Goal: Transaction & Acquisition: Purchase product/service

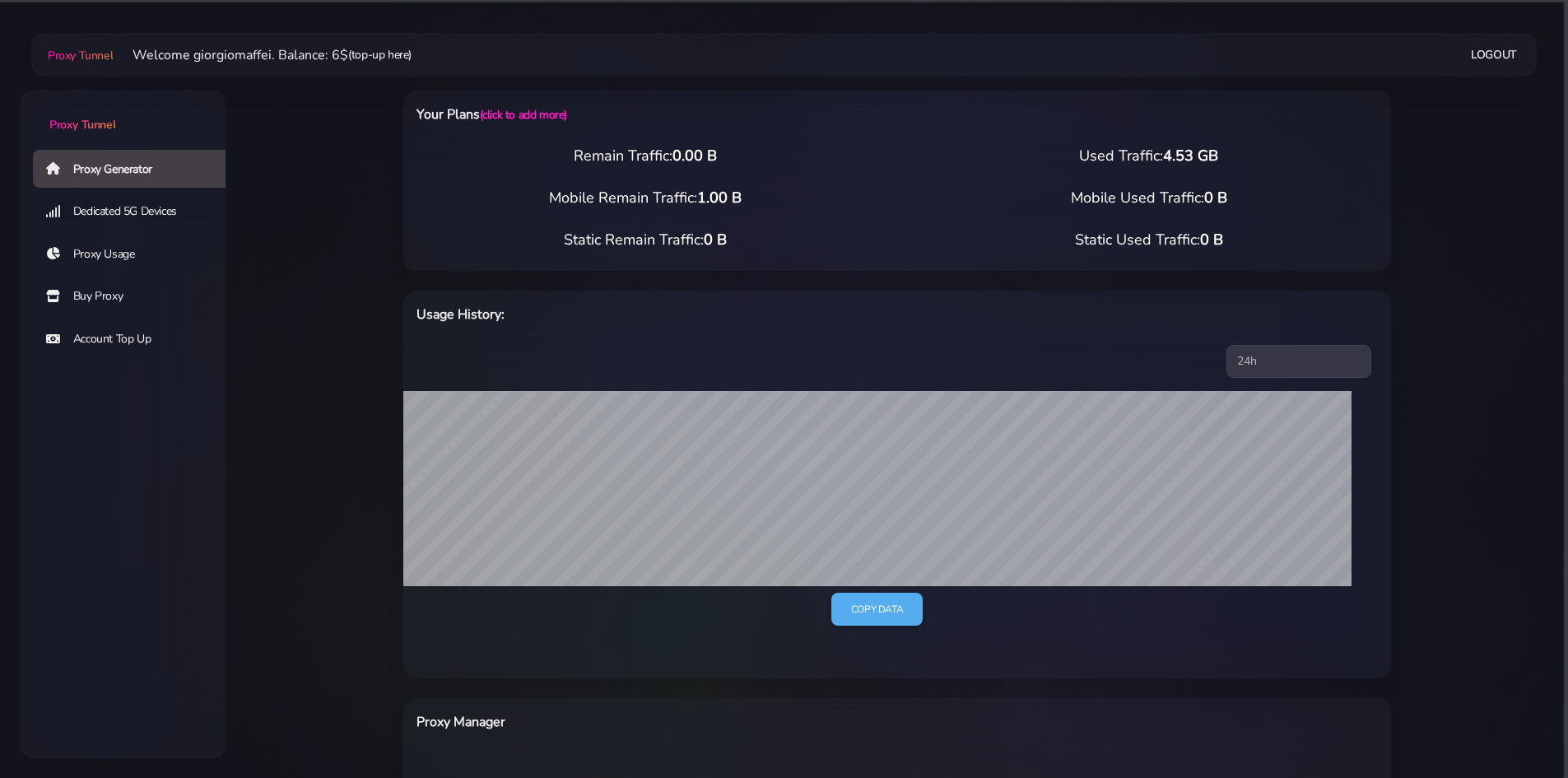
click at [372, 57] on link "(top-up here)" at bounding box center [380, 54] width 64 height 17
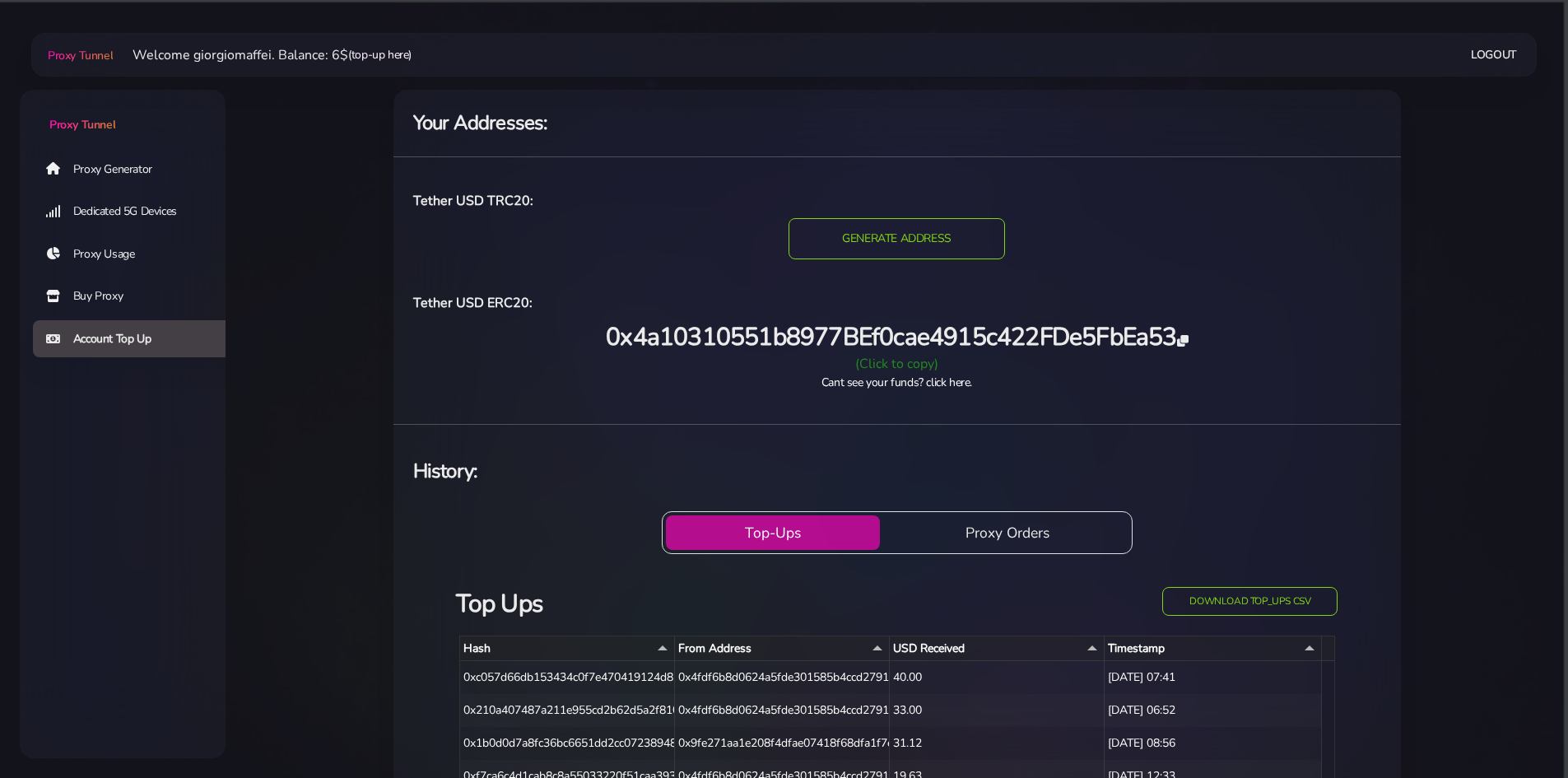
click at [389, 53] on link "(top-up here)" at bounding box center [380, 54] width 64 height 17
click at [102, 126] on span "Proxy Tunnel" at bounding box center [82, 125] width 66 height 15
click at [143, 165] on link "Proxy Generator" at bounding box center [136, 169] width 206 height 38
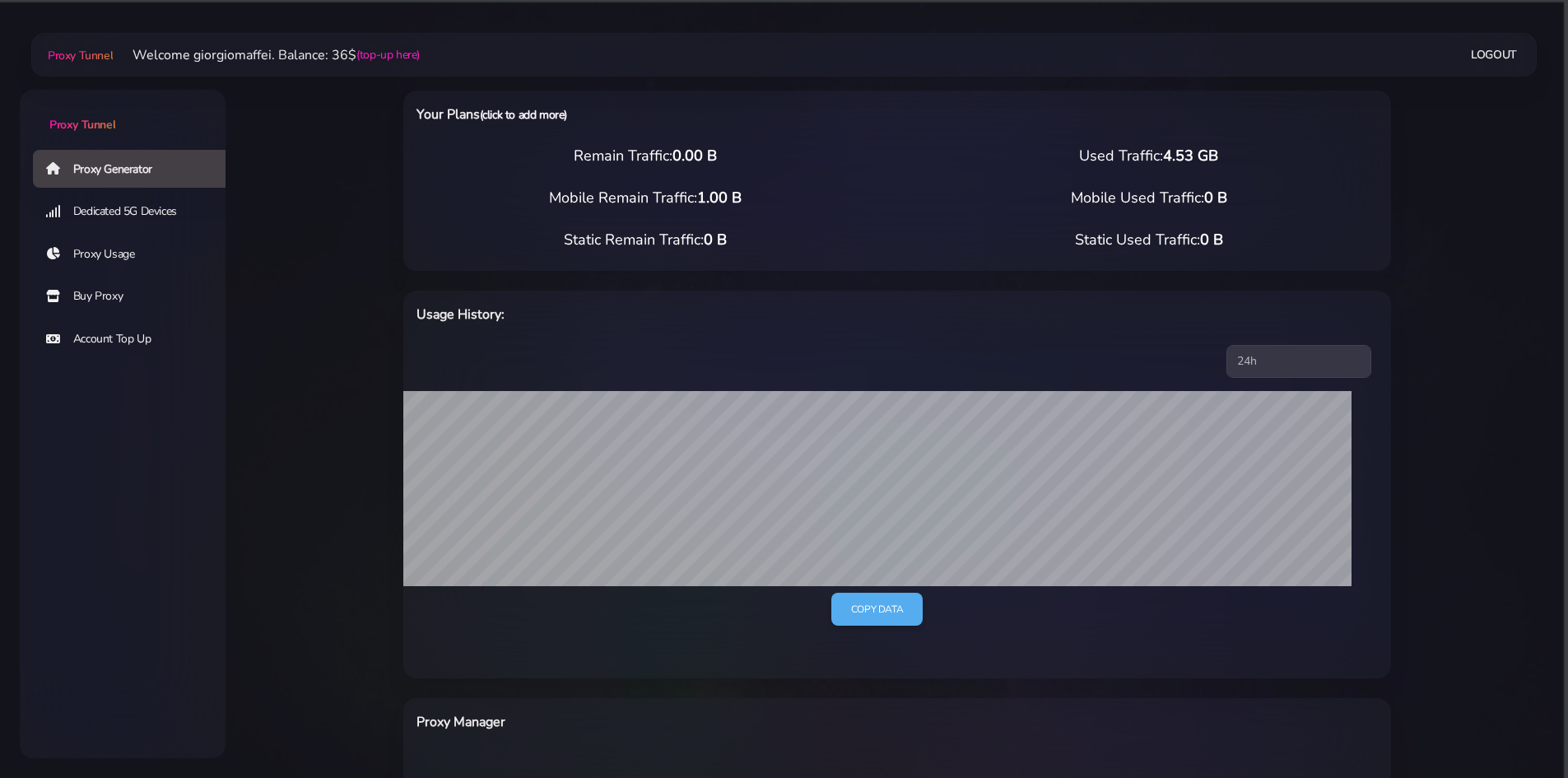
click at [518, 115] on link "(click to add more)" at bounding box center [523, 115] width 87 height 15
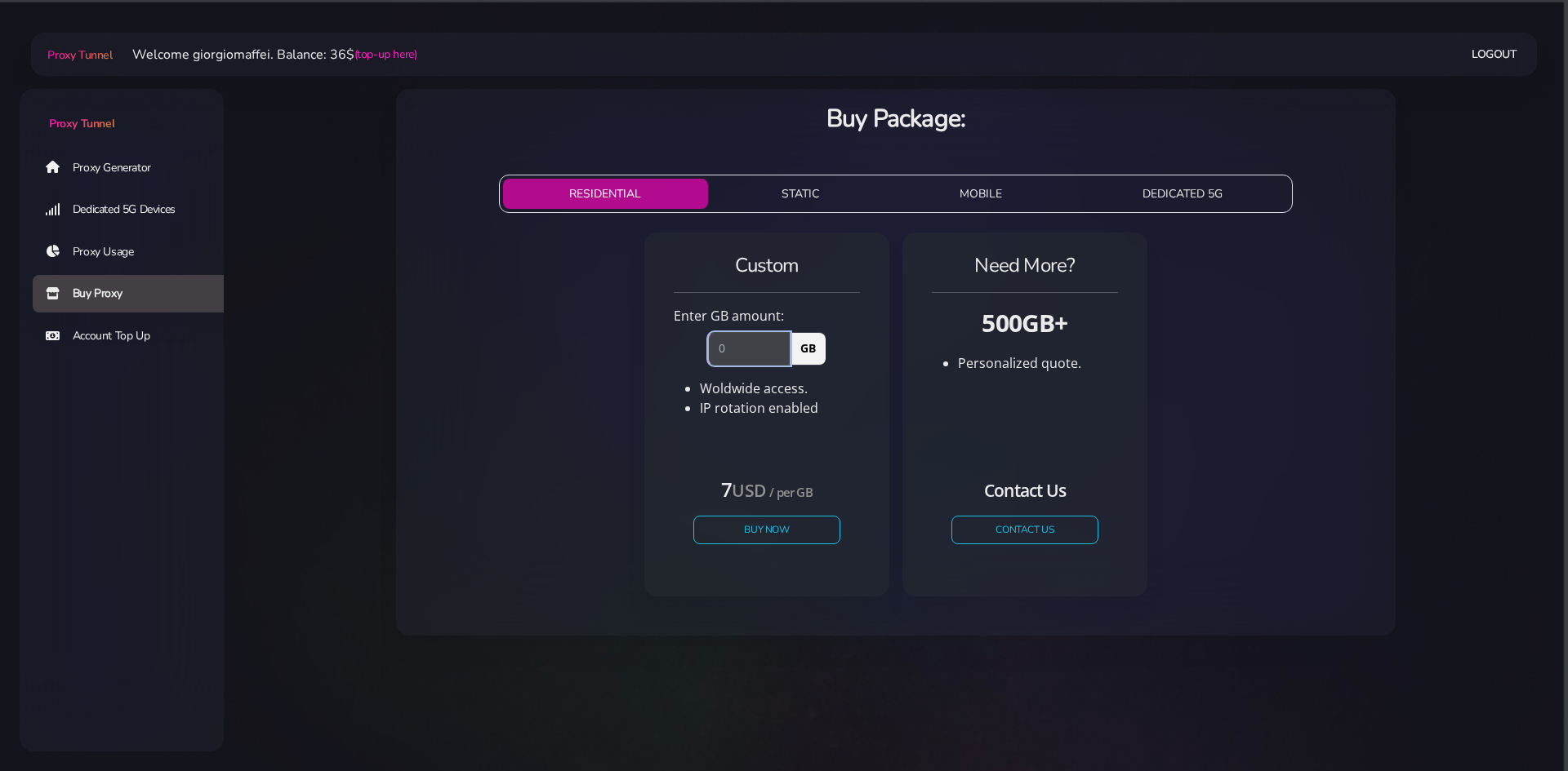
click at [746, 353] on input "number" at bounding box center [750, 348] width 82 height 33
drag, startPoint x: 716, startPoint y: 348, endPoint x: 735, endPoint y: 348, distance: 19.0
click at [735, 348] on input "number" at bounding box center [750, 348] width 82 height 33
type input "5"
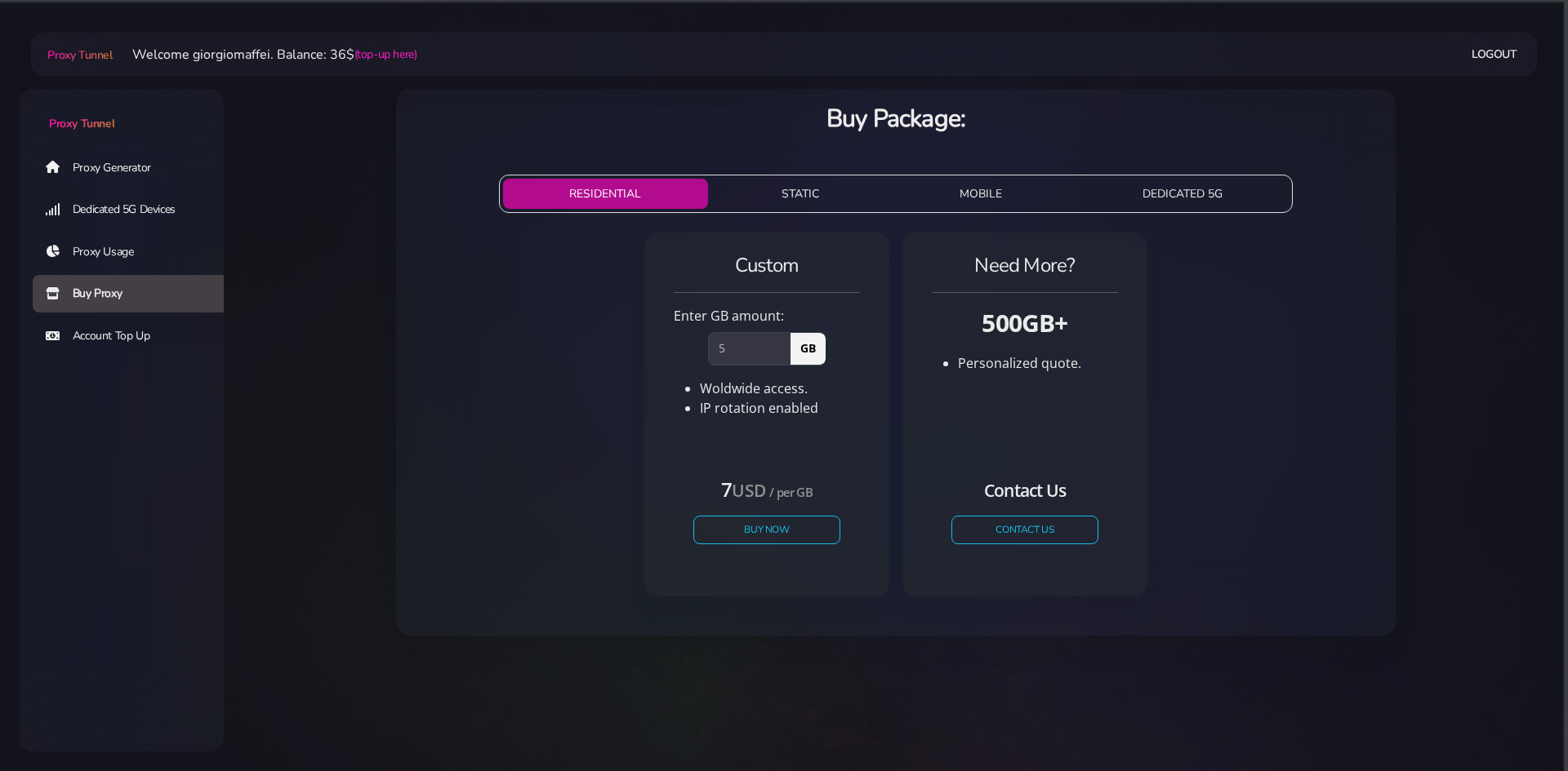
click at [859, 401] on li "IP rotation enabled" at bounding box center [780, 408] width 160 height 19
click at [869, 441] on div "Custom Enter GB amount: 5 GB Woldwide access. IP rotation enabled" at bounding box center [766, 354] width 206 height 204
click at [792, 528] on button "Buy Now" at bounding box center [766, 530] width 151 height 29
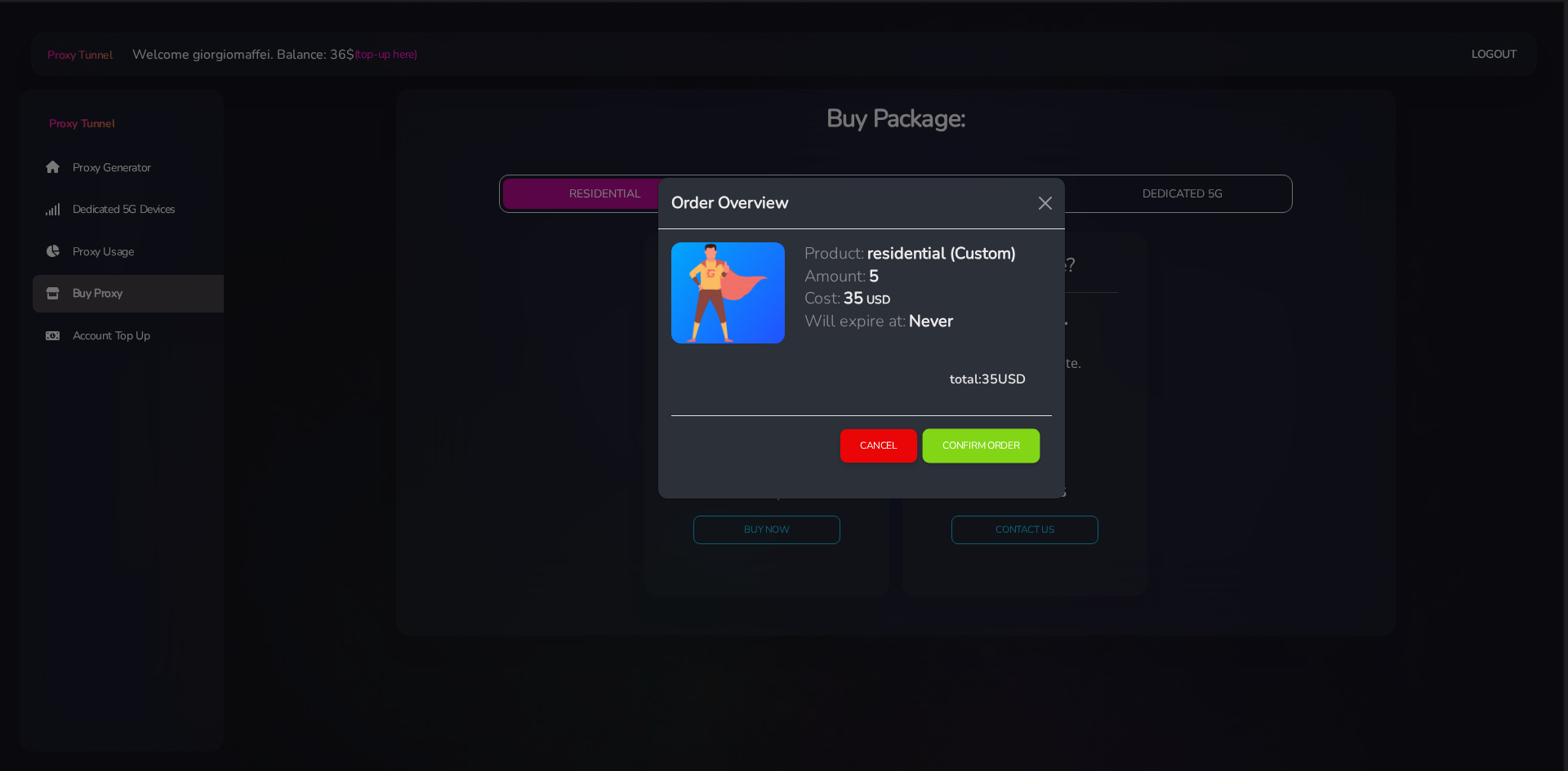
click at [971, 452] on button "Confirm Order" at bounding box center [981, 446] width 118 height 34
